Goal: Information Seeking & Learning: Understand process/instructions

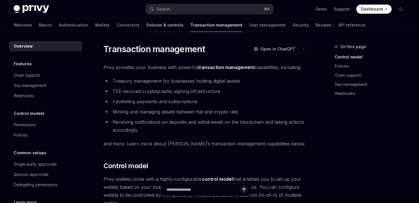
click at [147, 29] on link "Policies & controls" at bounding box center [165, 25] width 37 height 14
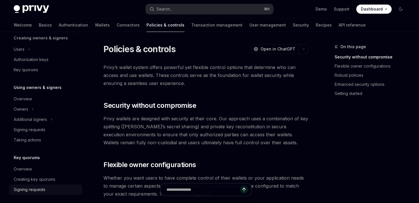
scroll to position [124, 0]
click at [39, 134] on div "Signing requests" at bounding box center [30, 130] width 32 height 7
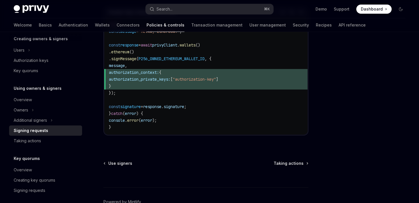
scroll to position [319, 0]
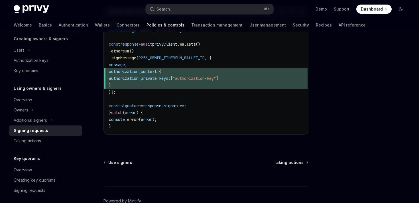
click at [158, 160] on div "Use signers Taking actions" at bounding box center [206, 163] width 205 height 6
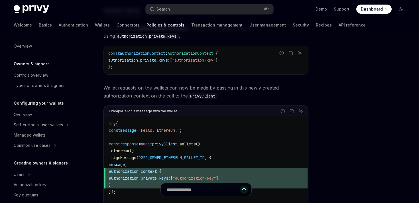
scroll to position [192, 0]
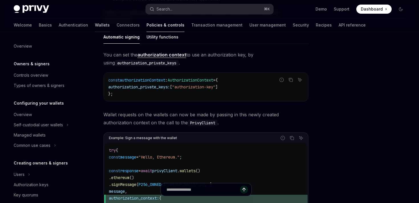
click at [95, 28] on link "Wallets" at bounding box center [102, 25] width 15 height 14
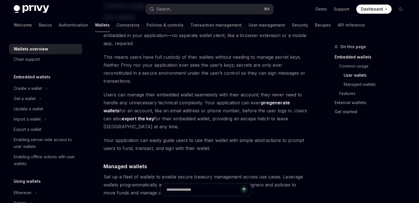
scroll to position [425, 0]
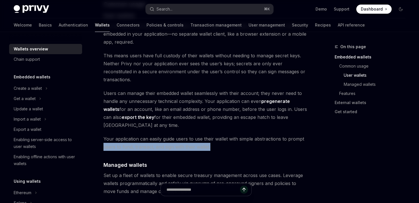
drag, startPoint x: 212, startPoint y: 132, endPoint x: 98, endPoint y: 126, distance: 114.3
click at [98, 126] on div "Overview OpenAI Open in ChatGPT OpenAI Open in ChatGPT Privy builds wallet infr…" at bounding box center [152, 184] width 314 height 1132
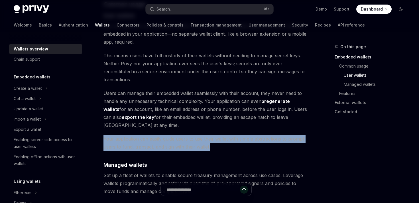
click at [104, 135] on span "Your application can easily guide users to use their wallet with simple abstrac…" at bounding box center [206, 143] width 205 height 16
drag, startPoint x: 104, startPoint y: 123, endPoint x: 212, endPoint y: 131, distance: 108.2
click at [212, 135] on span "Your application can easily guide users to use their wallet with simple abstrac…" at bounding box center [206, 143] width 205 height 16
drag, startPoint x: 212, startPoint y: 131, endPoint x: 95, endPoint y: 125, distance: 117.5
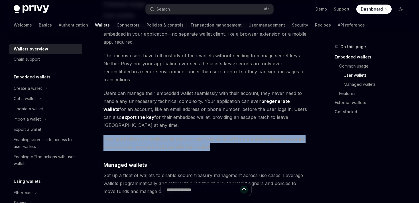
click at [95, 125] on div "Overview OpenAI Open in ChatGPT OpenAI Open in ChatGPT Privy builds wallet infr…" at bounding box center [152, 184] width 314 height 1132
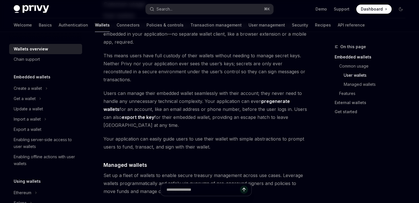
click at [96, 125] on div "Overview OpenAI Open in ChatGPT OpenAI Open in ChatGPT Privy builds wallet infr…" at bounding box center [152, 184] width 314 height 1132
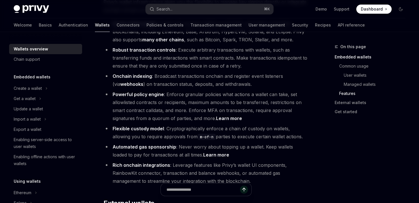
scroll to position [655, 0]
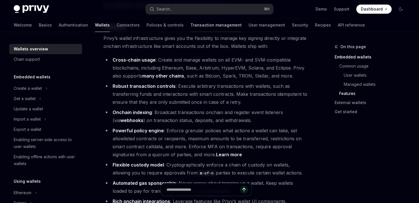
click at [191, 27] on link "Transaction management" at bounding box center [216, 25] width 51 height 14
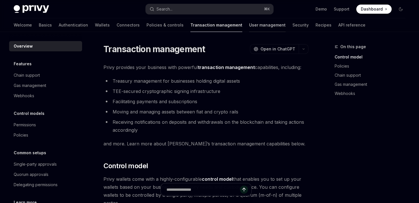
click at [249, 25] on link "User management" at bounding box center [267, 25] width 37 height 14
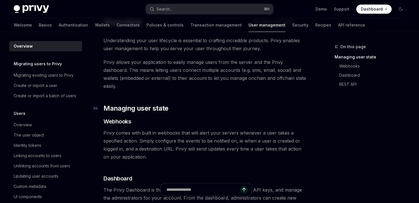
scroll to position [27, 0]
click at [216, 129] on span "Privy comes with built in webhooks that will alert your servers whenever a user…" at bounding box center [206, 145] width 205 height 32
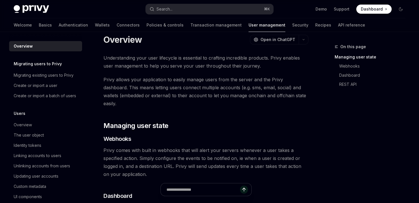
scroll to position [0, 0]
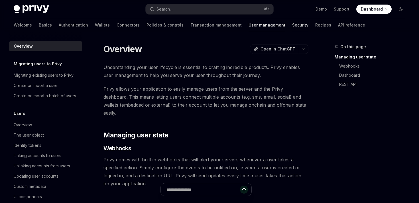
click at [292, 24] on link "Security" at bounding box center [300, 25] width 16 height 14
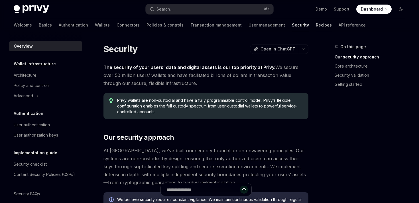
click at [316, 26] on link "Recipes" at bounding box center [324, 25] width 16 height 14
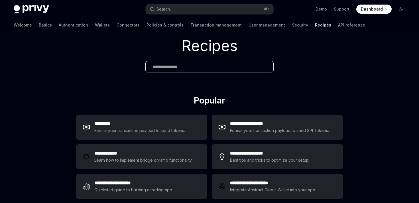
scroll to position [20, 0]
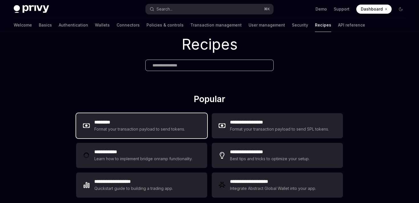
click at [174, 133] on div "********* Format your transaction payload to send tokens." at bounding box center [141, 125] width 131 height 25
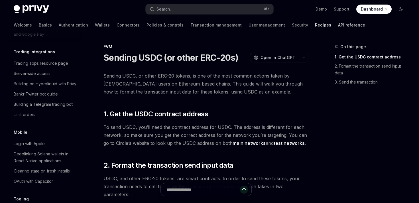
click at [338, 25] on link "API reference" at bounding box center [351, 25] width 27 height 14
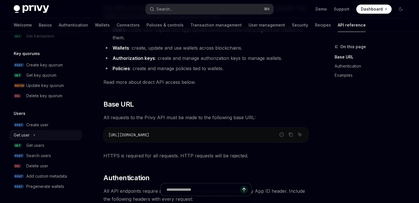
scroll to position [117, 0]
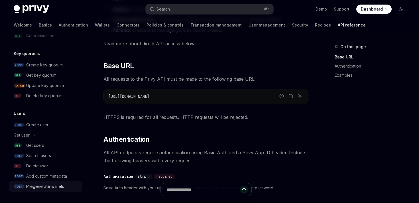
click at [49, 185] on div "Pregenerate wallets" at bounding box center [45, 186] width 38 height 7
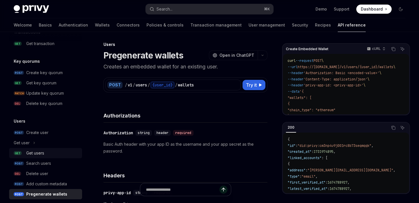
scroll to position [387, 0]
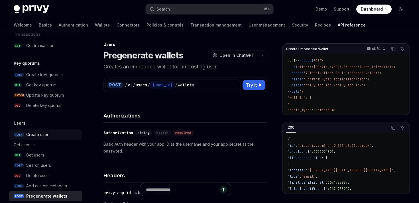
click at [40, 134] on div "Create user" at bounding box center [37, 134] width 22 height 7
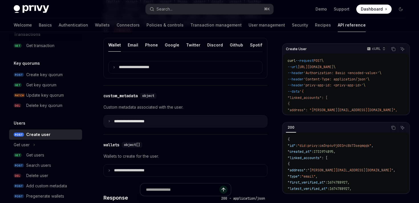
scroll to position [263, 0]
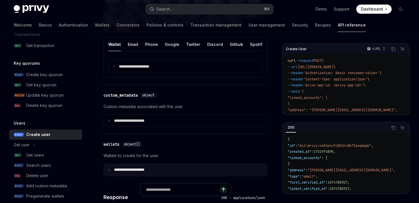
click at [139, 171] on p "**********" at bounding box center [134, 170] width 40 height 5
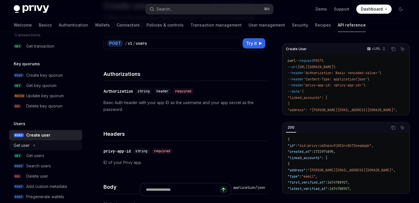
scroll to position [385, 0]
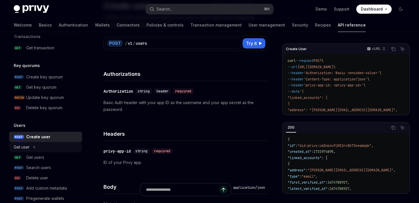
click at [34, 147] on icon "Toggle Get user section" at bounding box center [34, 147] width 2 height 7
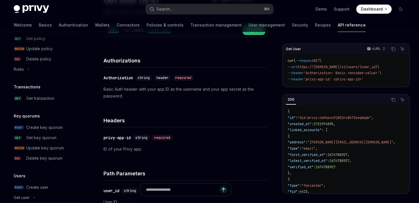
scroll to position [335, 0]
click at [39, 99] on div "Get transaction" at bounding box center [40, 97] width 28 height 7
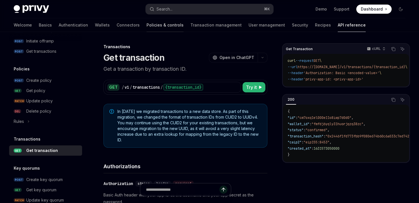
click at [147, 26] on link "Policies & controls" at bounding box center [165, 25] width 37 height 14
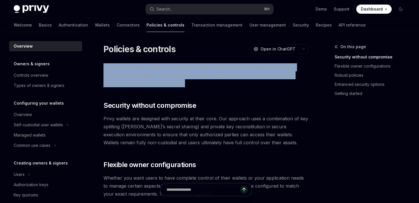
drag, startPoint x: 187, startPoint y: 82, endPoint x: 102, endPoint y: 62, distance: 88.0
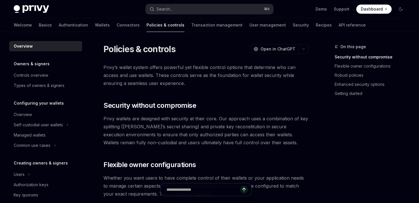
click at [107, 67] on span "Privy’s wallet system offers powerful yet flexible control options that determi…" at bounding box center [206, 75] width 205 height 24
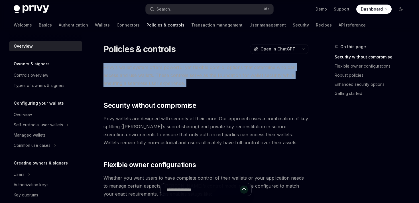
drag, startPoint x: 104, startPoint y: 67, endPoint x: 184, endPoint y: 101, distance: 86.7
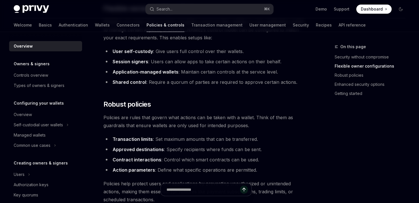
scroll to position [157, 0]
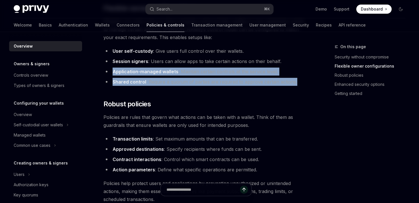
drag, startPoint x: 297, startPoint y: 81, endPoint x: 107, endPoint y: 72, distance: 189.9
click at [107, 72] on ul "User self-custody : Give users full control over their wallets. Session signers…" at bounding box center [206, 66] width 205 height 39
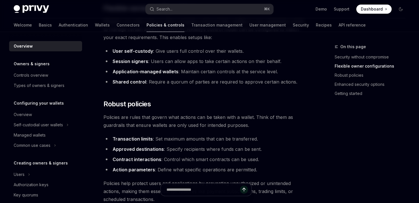
click at [107, 73] on li "Application-managed wallets : Maintain certain controls at the service level." at bounding box center [206, 72] width 205 height 8
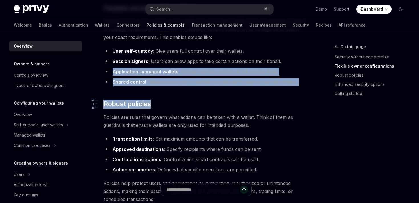
drag, startPoint x: 112, startPoint y: 70, endPoint x: 304, endPoint y: 101, distance: 194.2
click at [304, 101] on div "Privy’s wallet system offers powerful yet flexible control options that determi…" at bounding box center [206, 195] width 205 height 576
click at [304, 101] on h2 "​ Robust policies" at bounding box center [206, 104] width 205 height 9
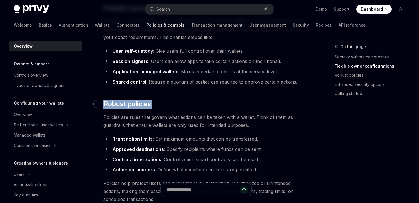
drag, startPoint x: 190, startPoint y: 109, endPoint x: 103, endPoint y: 104, distance: 87.2
click at [104, 104] on div "Privy’s wallet system offers powerful yet flexible control options that determi…" at bounding box center [206, 195] width 205 height 576
click at [120, 108] on span "Robust policies" at bounding box center [127, 104] width 47 height 9
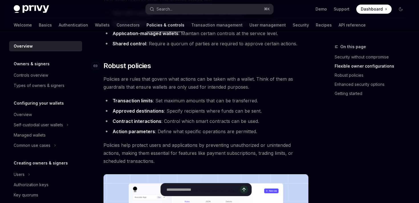
scroll to position [213, 0]
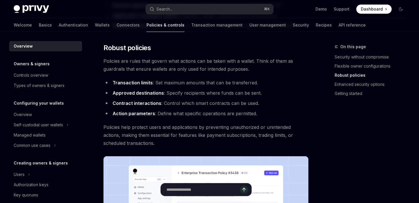
click at [137, 113] on strong "Action parameters" at bounding box center [134, 114] width 43 height 6
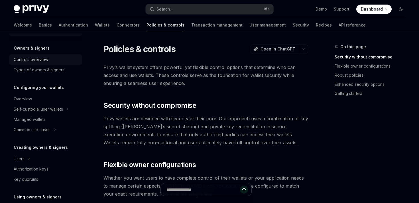
scroll to position [0, 0]
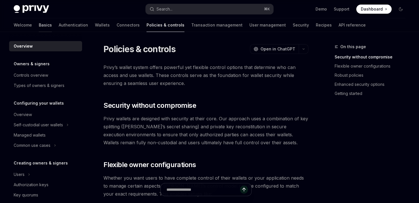
click at [39, 24] on link "Basics" at bounding box center [45, 25] width 13 height 14
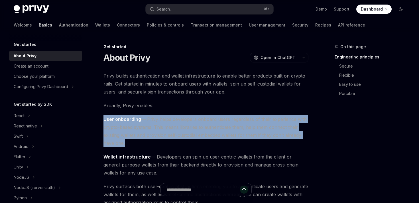
drag, startPoint x: 101, startPoint y: 117, endPoint x: 139, endPoint y: 146, distance: 47.8
click at [139, 146] on span "User onboarding — Privy helps developers onboard users regardless of their expe…" at bounding box center [206, 131] width 205 height 32
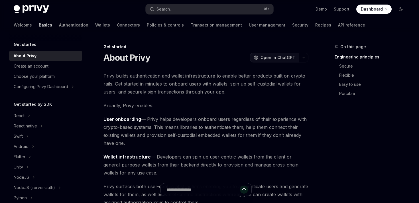
click at [284, 58] on span "Open in ChatGPT" at bounding box center [278, 58] width 35 height 6
click at [303, 57] on icon "button" at bounding box center [303, 57] width 7 height 2
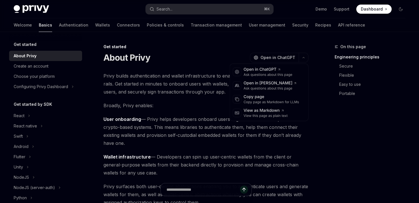
click at [228, 105] on span "Broadly, Privy enables:" at bounding box center [206, 106] width 205 height 8
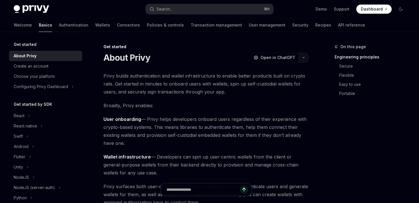
click at [306, 58] on icon "button" at bounding box center [303, 57] width 7 height 2
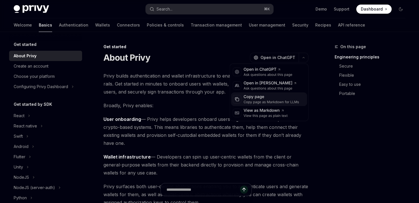
click at [261, 96] on div "Copy page" at bounding box center [272, 97] width 56 height 6
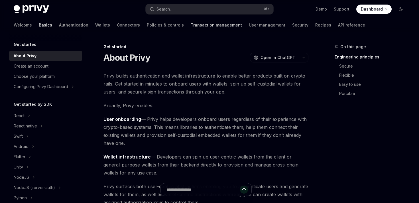
click at [191, 23] on link "Transaction management" at bounding box center [216, 25] width 51 height 14
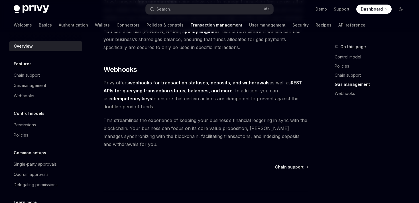
scroll to position [538, 0]
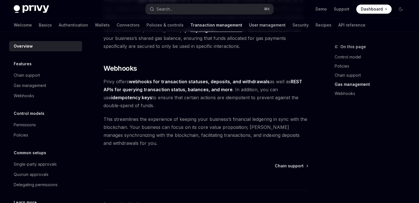
click at [249, 21] on link "User management" at bounding box center [267, 25] width 37 height 14
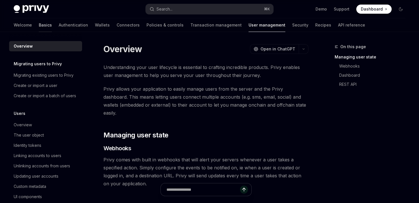
click at [39, 28] on link "Basics" at bounding box center [45, 25] width 13 height 14
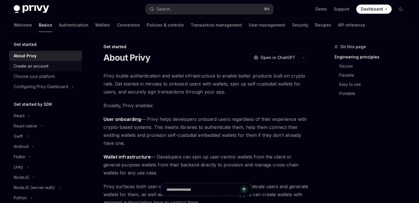
click at [41, 64] on div "Create an account" at bounding box center [31, 66] width 35 height 7
type textarea "*"
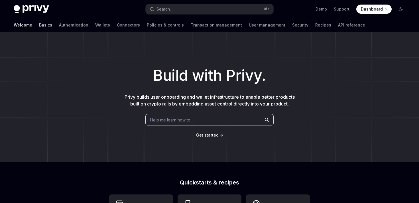
click at [39, 25] on link "Basics" at bounding box center [45, 25] width 13 height 14
type textarea "*"
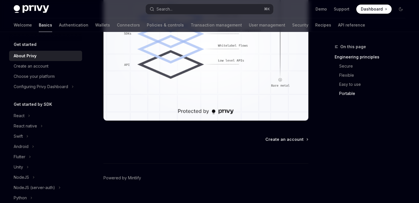
scroll to position [544, 0]
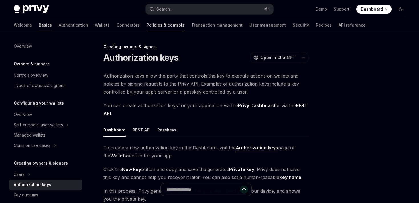
click at [39, 23] on link "Basics" at bounding box center [45, 25] width 13 height 14
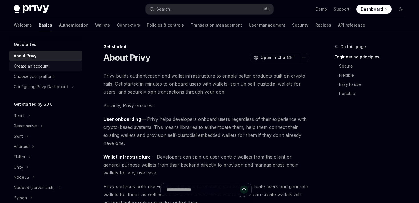
click at [36, 66] on div "Create an account" at bounding box center [31, 66] width 35 height 7
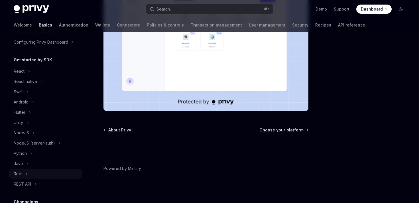
scroll to position [39, 0]
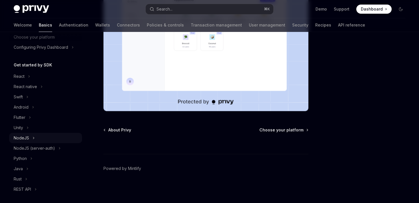
click at [33, 138] on icon "Toggle NodeJS section" at bounding box center [34, 138] width 2 height 7
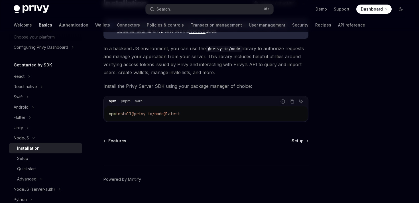
scroll to position [65, 0]
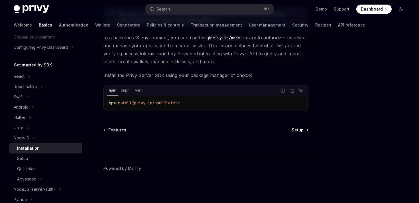
click at [295, 128] on span "Setup" at bounding box center [298, 130] width 12 height 6
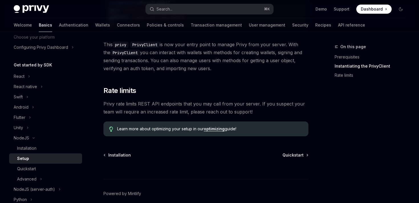
scroll to position [257, 0]
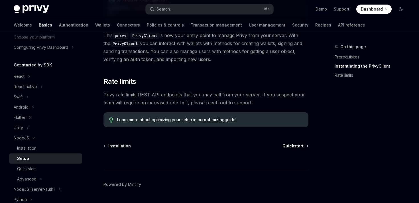
click at [302, 147] on span "Quickstart" at bounding box center [293, 146] width 21 height 6
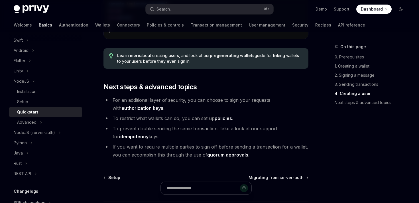
scroll to position [1226, 0]
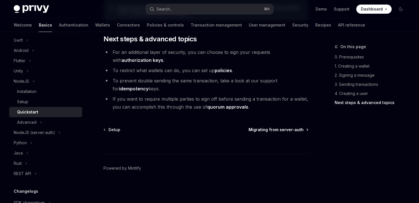
click at [276, 129] on span "Migrating from server-auth" at bounding box center [276, 130] width 55 height 6
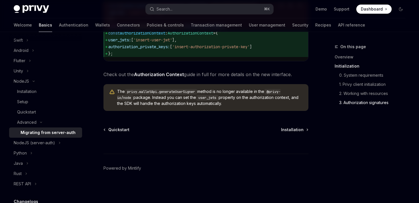
scroll to position [805, 0]
click at [292, 128] on span "Installation" at bounding box center [292, 130] width 23 height 6
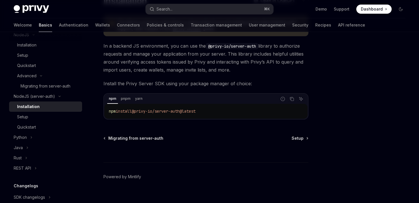
scroll to position [65, 0]
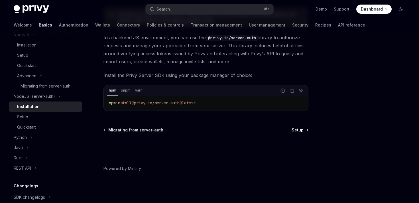
click at [300, 129] on span "Setup" at bounding box center [298, 130] width 12 height 6
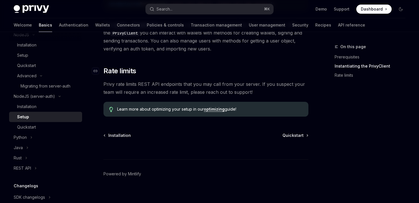
scroll to position [227, 0]
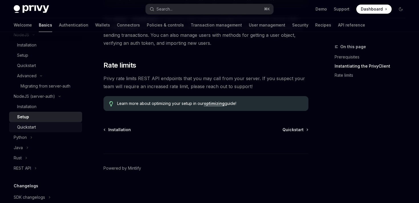
click at [57, 126] on div "Quickstart" at bounding box center [48, 127] width 62 height 7
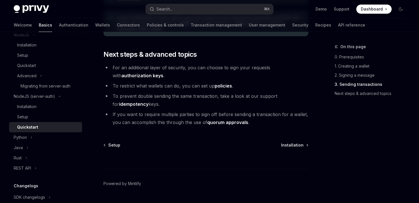
scroll to position [677, 0]
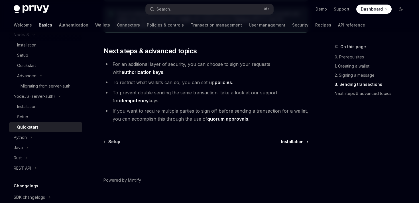
click at [297, 144] on span "Installation" at bounding box center [292, 142] width 23 height 6
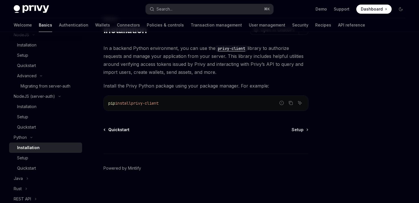
click at [118, 129] on span "Quickstart" at bounding box center [118, 130] width 21 height 6
type textarea "*"
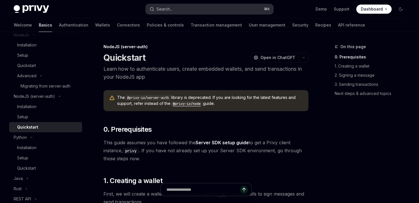
click at [172, 10] on div "Search..." at bounding box center [165, 9] width 16 height 7
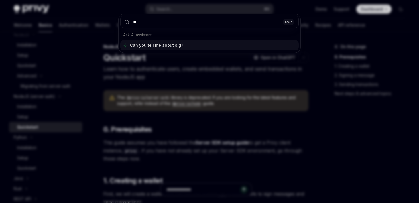
type input "*"
type input "**********"
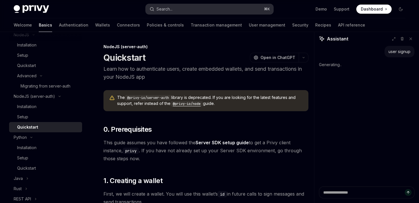
click at [172, 9] on div "Search..." at bounding box center [165, 9] width 16 height 7
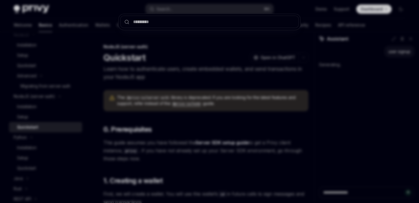
click at [168, 20] on input "text" at bounding box center [209, 22] width 179 height 12
type textarea "*"
type input "**"
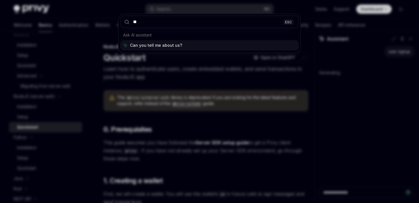
type textarea "*"
type input "****"
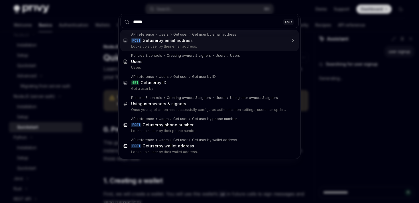
type textarea "*"
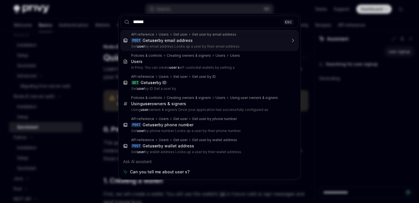
type input "*******"
type textarea "*"
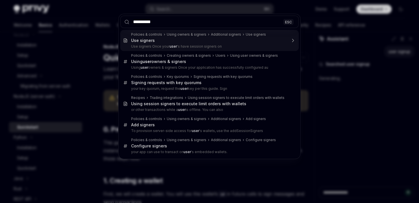
type input "**********"
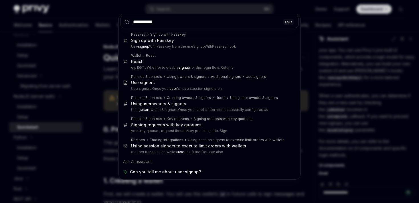
type textarea "*"
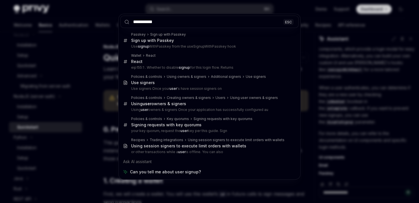
type input "**********"
click at [314, 46] on div "**********" at bounding box center [209, 101] width 419 height 203
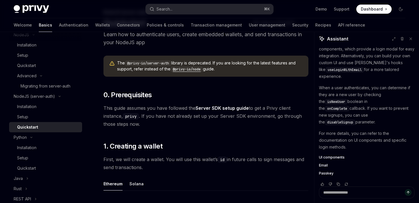
click at [326, 163] on span "Email" at bounding box center [323, 165] width 9 height 5
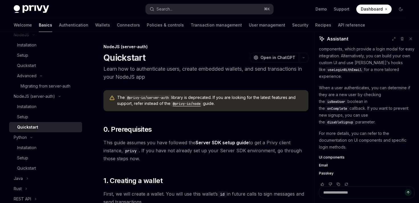
type textarea "*"
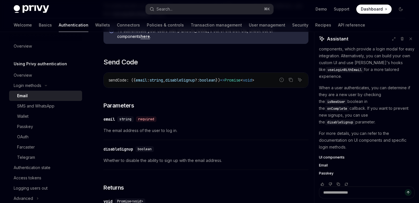
scroll to position [166, 0]
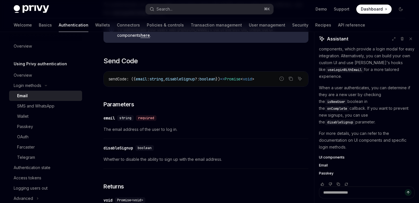
click at [332, 155] on span "UI components" at bounding box center [332, 157] width 26 height 5
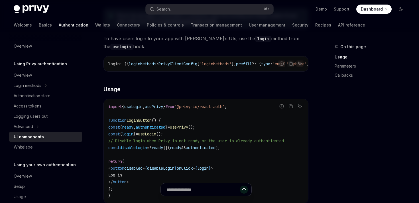
scroll to position [318, 0]
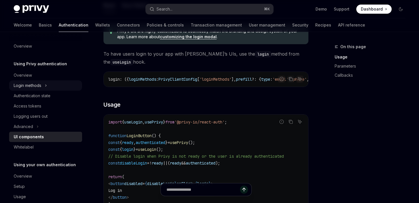
click at [45, 86] on icon "Toggle Login methods section" at bounding box center [46, 85] width 2 height 7
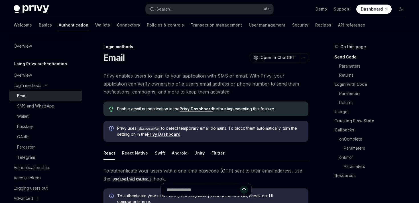
click at [36, 96] on div "Email" at bounding box center [48, 95] width 62 height 7
type textarea "*"
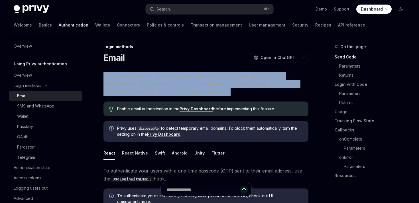
drag, startPoint x: 207, startPoint y: 91, endPoint x: 98, endPoint y: 76, distance: 110.6
